Goal: Task Accomplishment & Management: Manage account settings

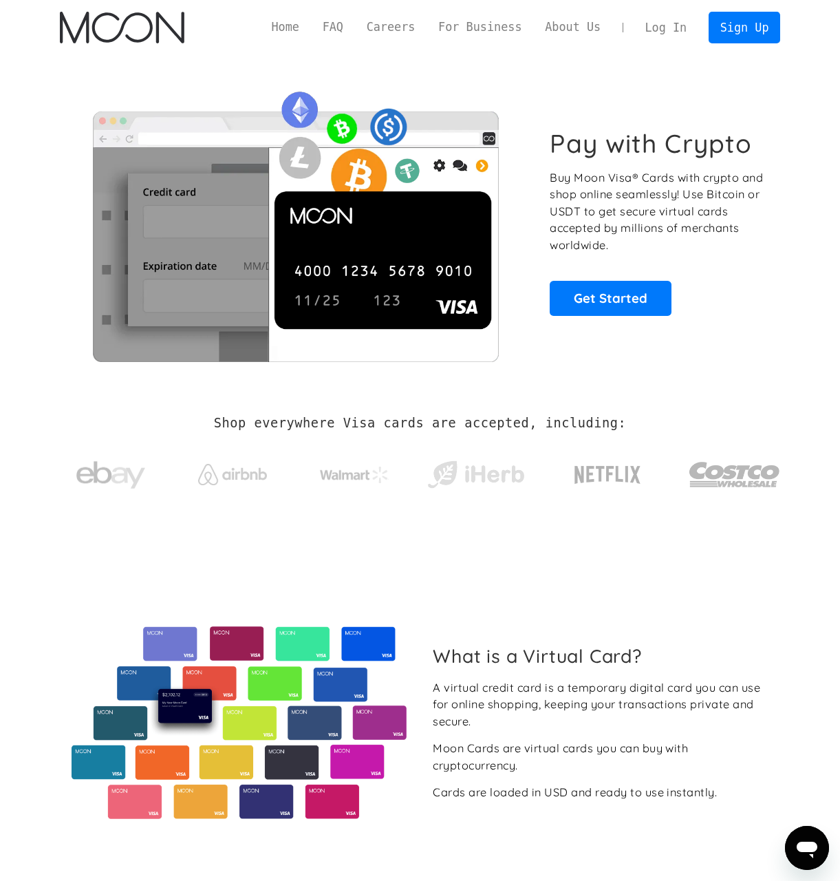
click at [686, 23] on link "Log In" at bounding box center [666, 27] width 65 height 30
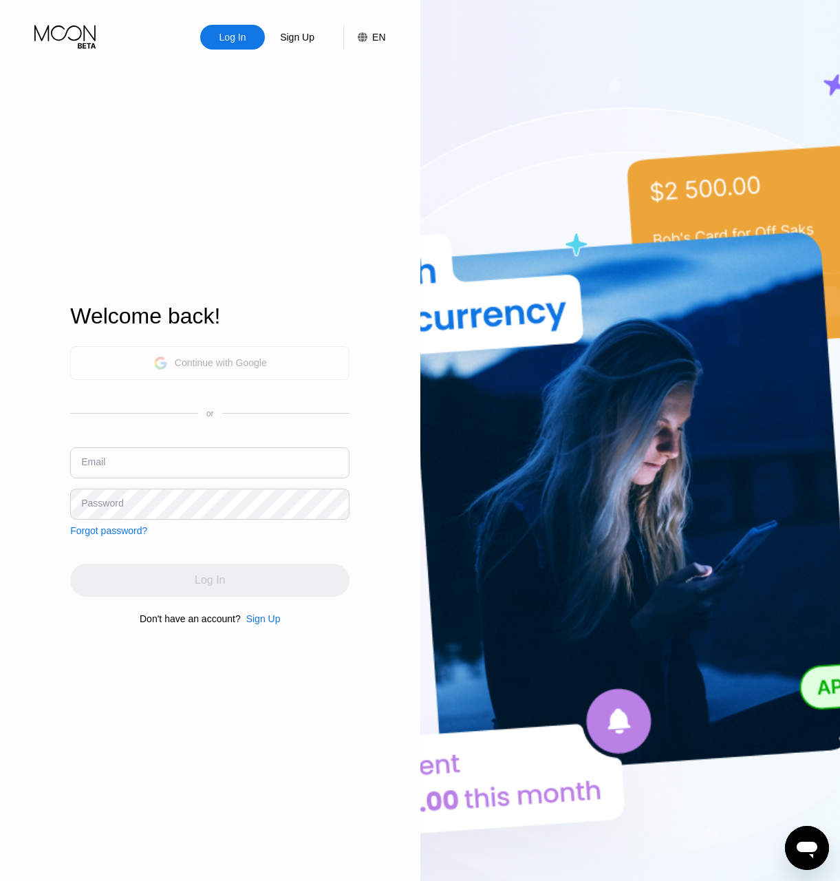
click at [207, 365] on div "Continue with Google" at bounding box center [221, 362] width 92 height 11
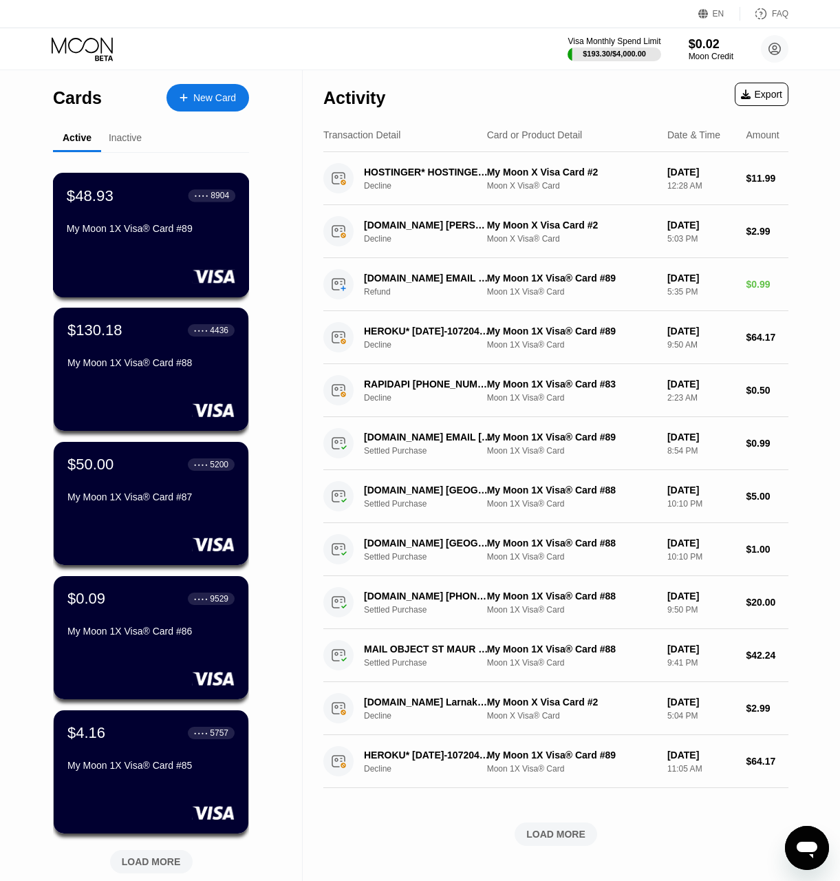
click at [120, 204] on div "$48.93 ● ● ● ● 8904" at bounding box center [151, 196] width 169 height 18
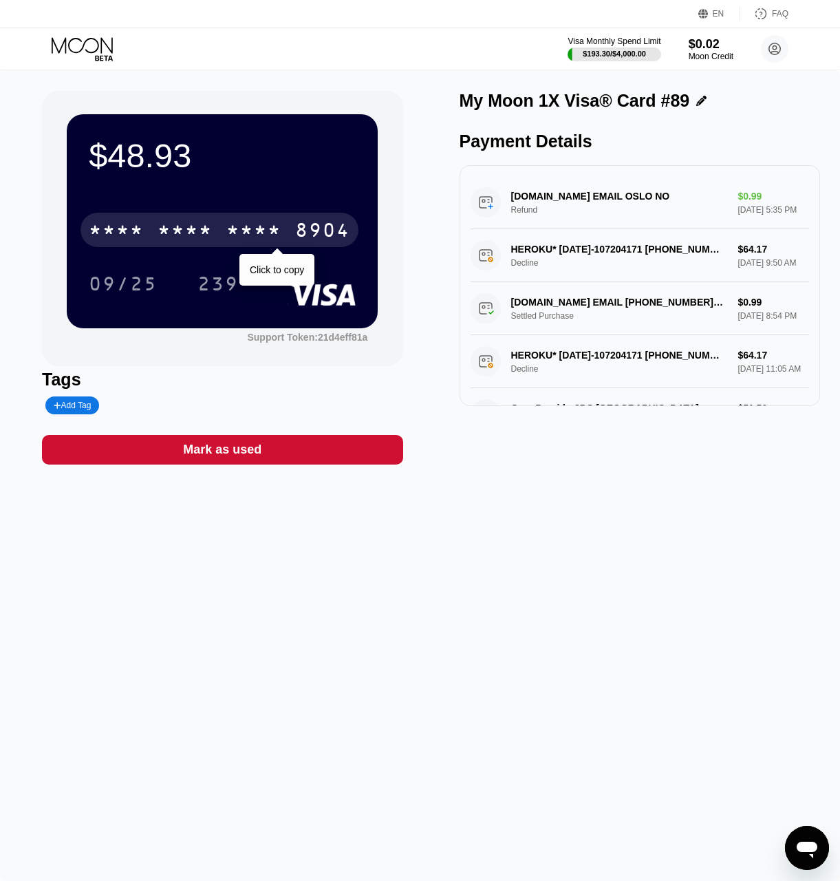
click at [287, 226] on div "* * * * * * * * * * * * 8904" at bounding box center [220, 230] width 278 height 34
click at [278, 235] on div "2539" at bounding box center [253, 232] width 55 height 22
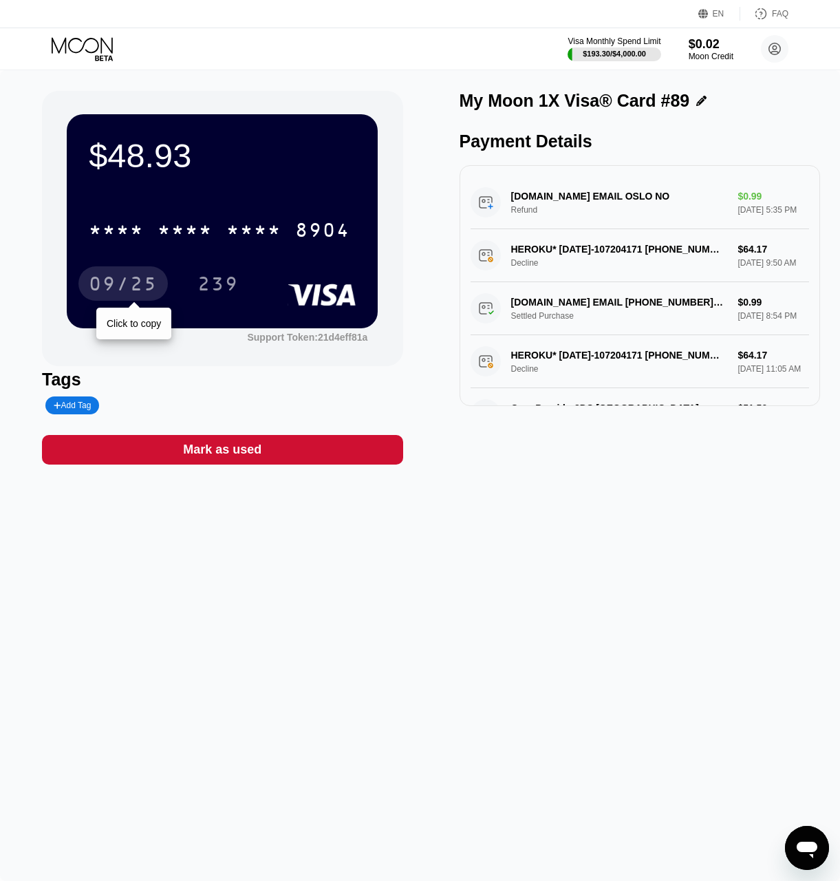
click at [123, 290] on div "09/25" at bounding box center [123, 286] width 69 height 22
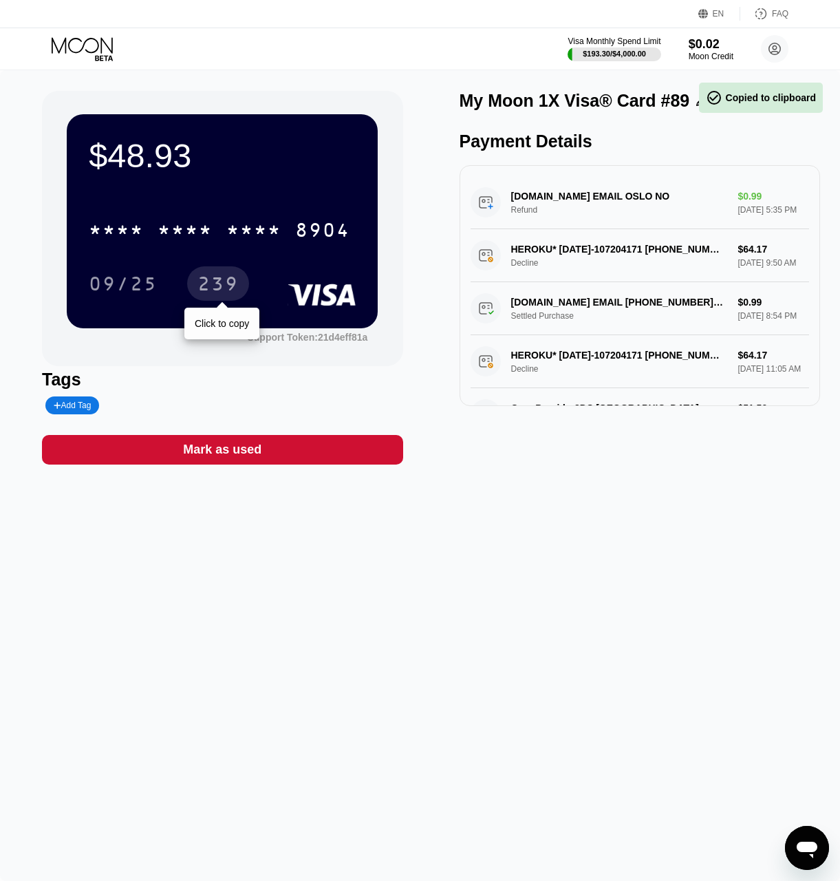
click at [212, 285] on div "239" at bounding box center [218, 286] width 41 height 22
